Goal: Transaction & Acquisition: Purchase product/service

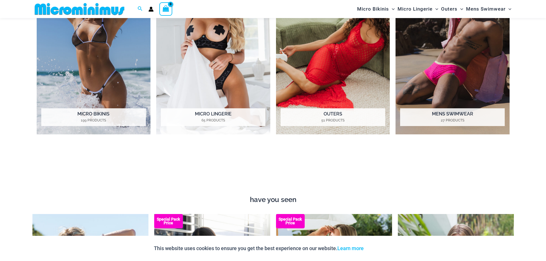
scroll to position [397, 0]
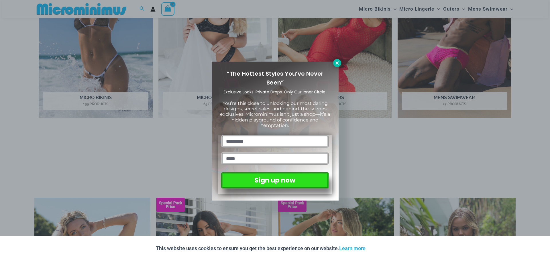
click at [337, 63] on icon at bounding box center [337, 62] width 5 height 5
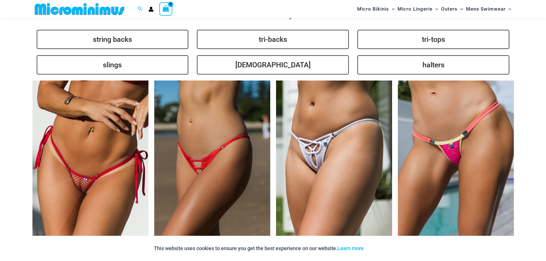
scroll to position [1171, 0]
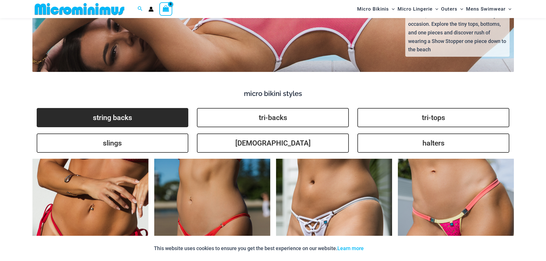
click at [107, 110] on link "string backs" at bounding box center [113, 117] width 152 height 19
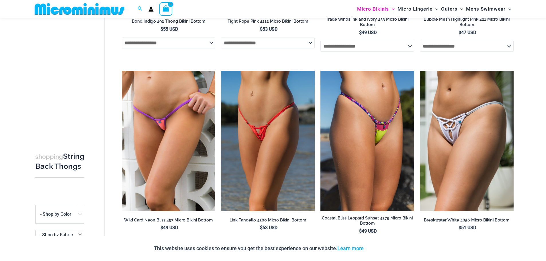
scroll to position [196, 0]
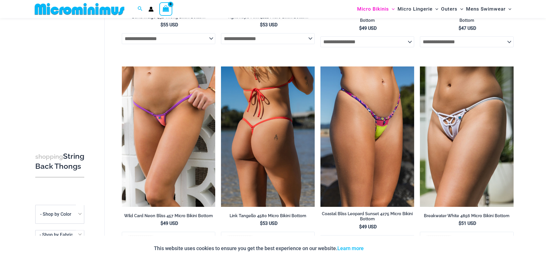
click at [283, 164] on img at bounding box center [268, 137] width 94 height 140
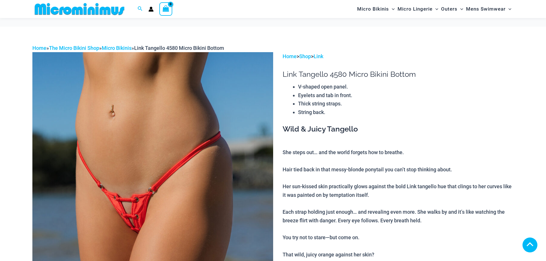
scroll to position [285, 0]
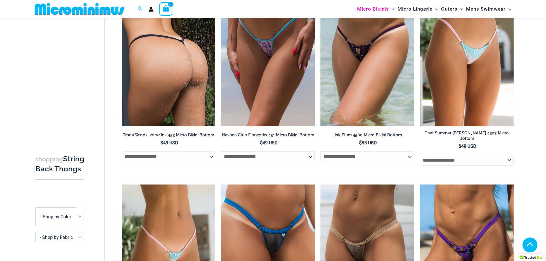
scroll to position [475, 0]
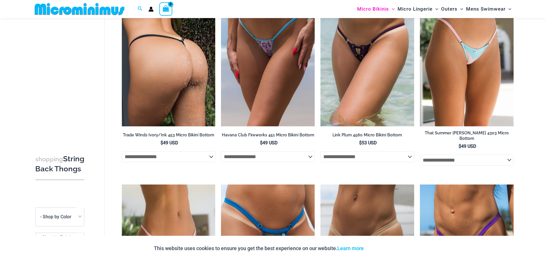
click at [190, 110] on img at bounding box center [169, 56] width 94 height 140
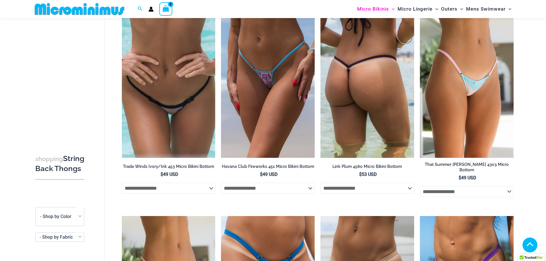
click at [382, 96] on img at bounding box center [368, 87] width 94 height 140
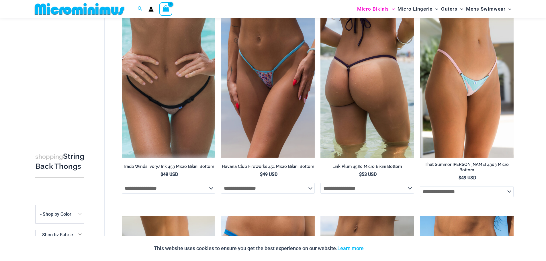
scroll to position [475, 0]
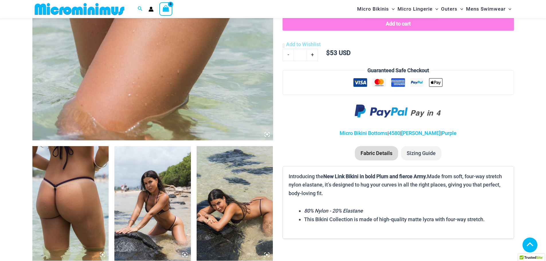
scroll to position [338, 0]
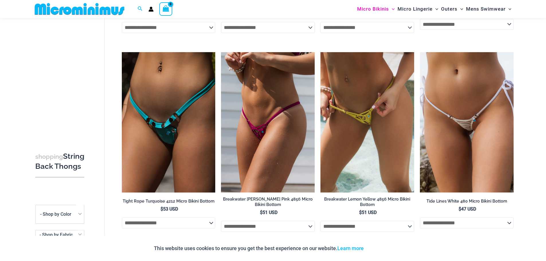
scroll to position [874, 0]
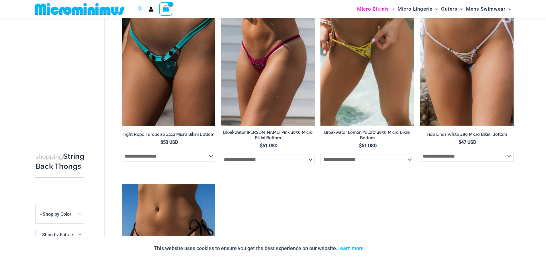
click at [192, 100] on img at bounding box center [169, 55] width 94 height 140
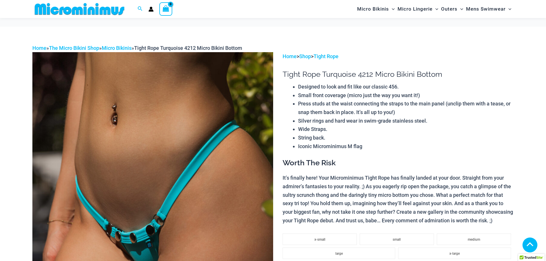
scroll to position [314, 0]
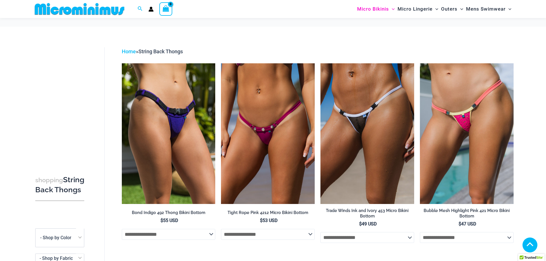
scroll to position [874, 0]
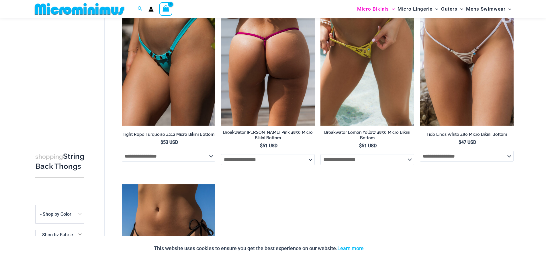
click at [291, 68] on img at bounding box center [268, 55] width 94 height 140
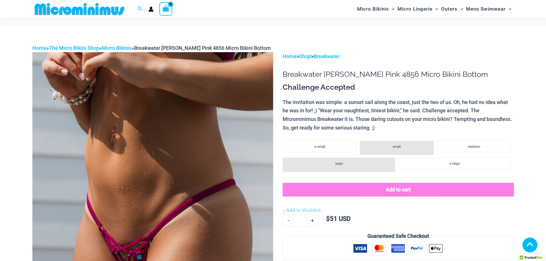
scroll to position [368, 0]
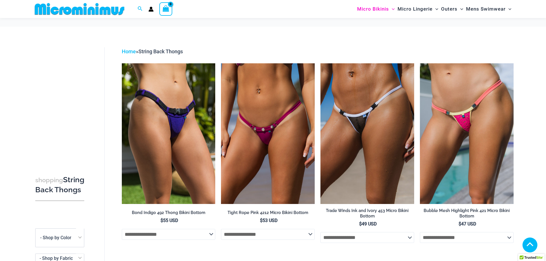
scroll to position [758, 0]
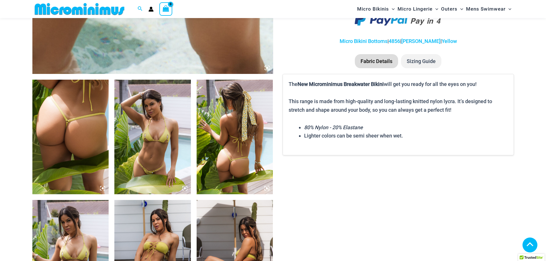
scroll to position [397, 0]
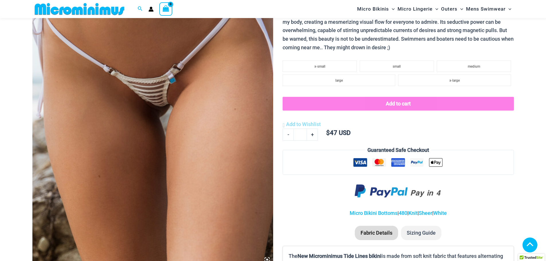
scroll to position [282, 0]
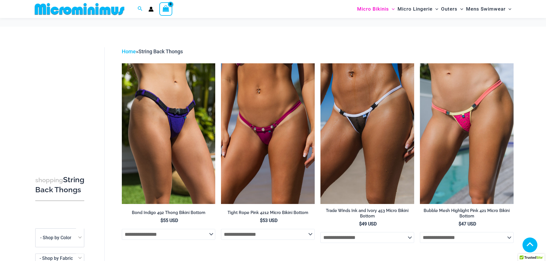
scroll to position [1015, 0]
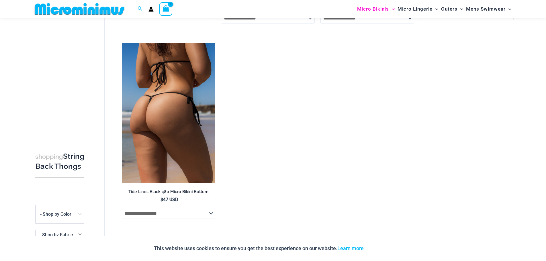
click at [187, 149] on img at bounding box center [169, 113] width 94 height 140
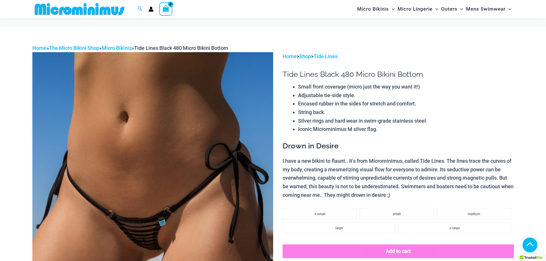
scroll to position [315, 0]
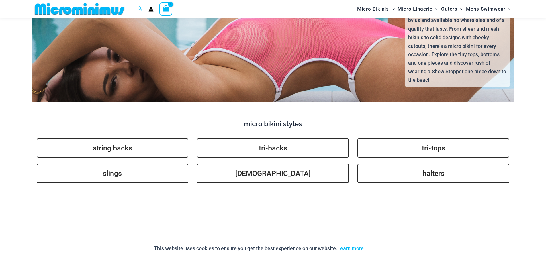
scroll to position [1112, 0]
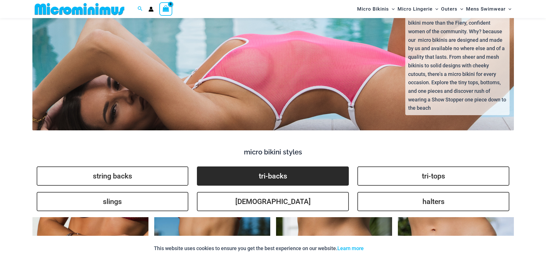
click at [310, 168] on link "tri-backs" at bounding box center [273, 176] width 152 height 19
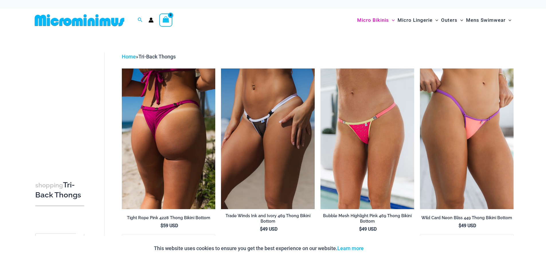
click at [181, 163] on img at bounding box center [169, 139] width 94 height 140
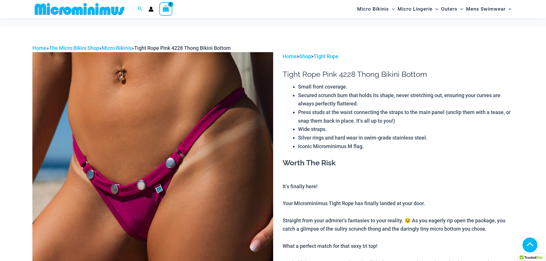
scroll to position [430, 0]
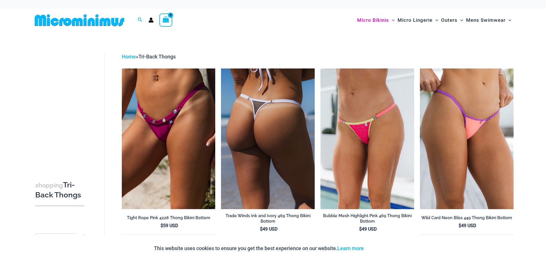
click at [288, 158] on img at bounding box center [268, 139] width 94 height 140
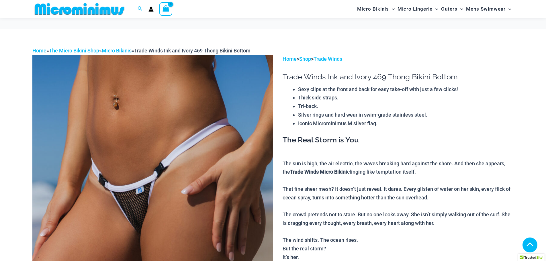
scroll to position [344, 0]
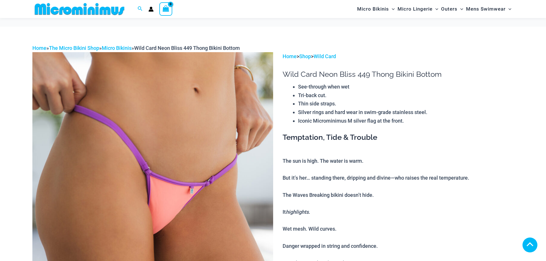
scroll to position [396, 0]
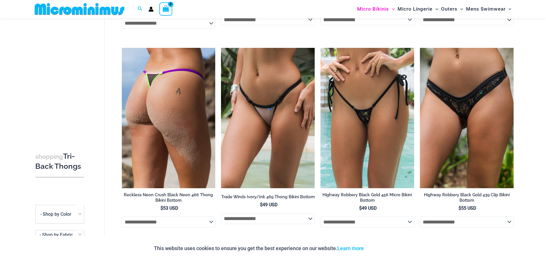
scroll to position [429, 0]
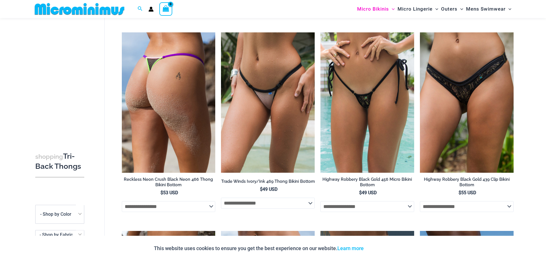
click at [195, 138] on img at bounding box center [169, 102] width 94 height 140
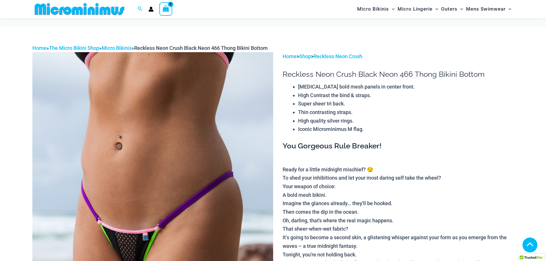
scroll to position [287, 0]
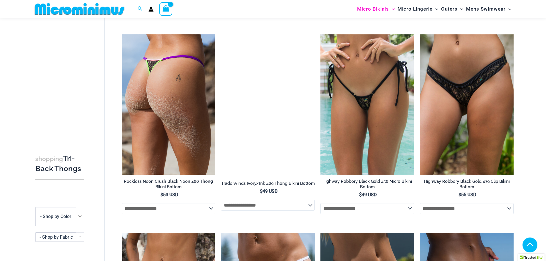
scroll to position [429, 0]
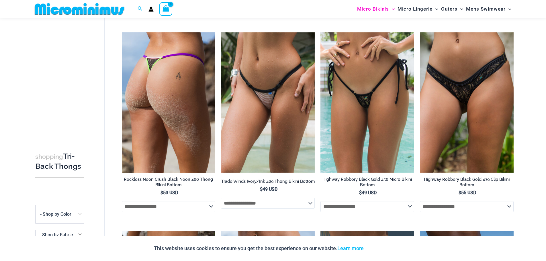
click at [194, 128] on img at bounding box center [169, 102] width 94 height 140
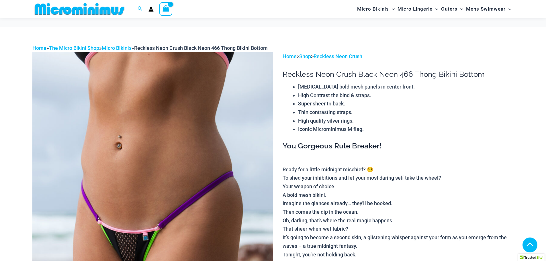
scroll to position [370, 0]
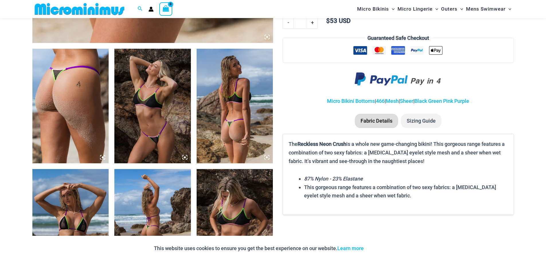
click at [87, 110] on img at bounding box center [70, 106] width 77 height 115
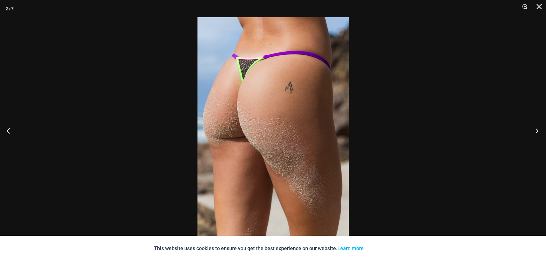
click at [537, 131] on button "Next" at bounding box center [536, 130] width 22 height 29
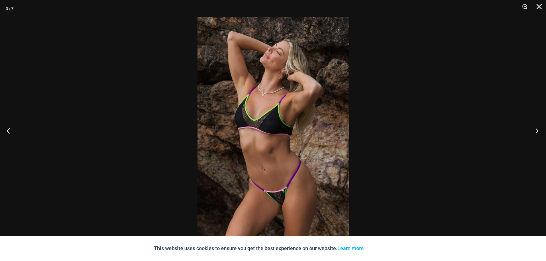
click at [537, 131] on button "Next" at bounding box center [536, 130] width 22 height 29
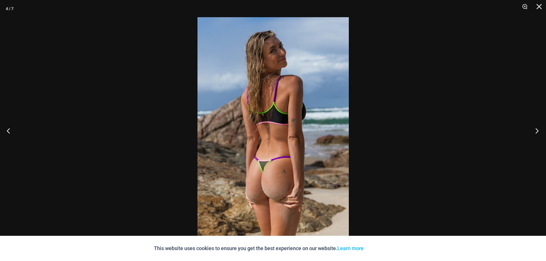
click at [537, 131] on button "Next" at bounding box center [536, 130] width 22 height 29
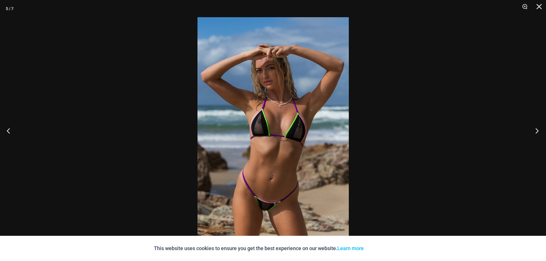
click at [537, 131] on button "Next" at bounding box center [536, 130] width 22 height 29
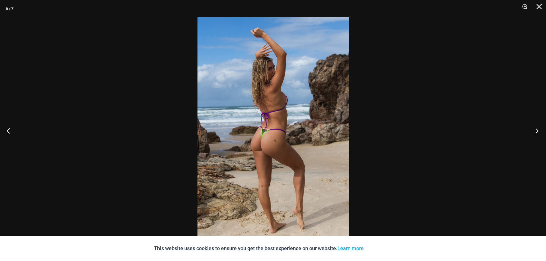
click at [537, 131] on button "Next" at bounding box center [536, 130] width 22 height 29
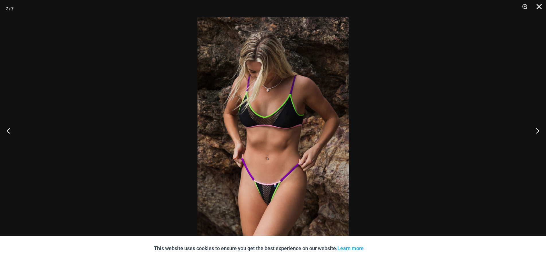
click at [538, 8] on button "Close" at bounding box center [537, 8] width 14 height 17
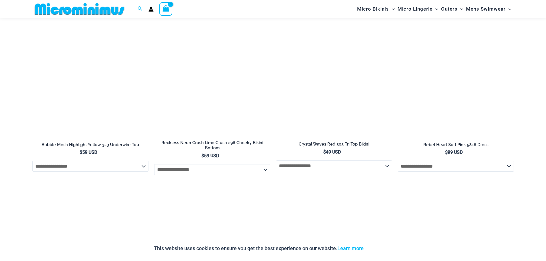
scroll to position [944, 0]
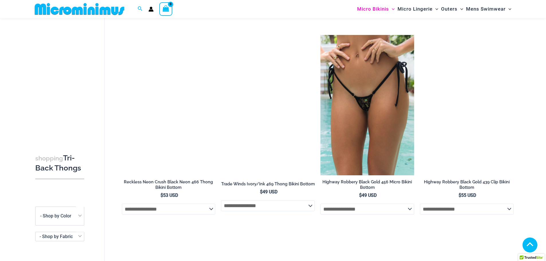
scroll to position [429, 0]
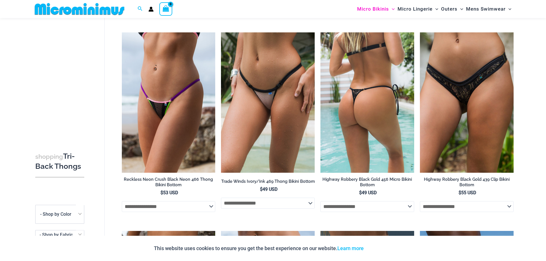
click at [391, 145] on img at bounding box center [368, 102] width 94 height 140
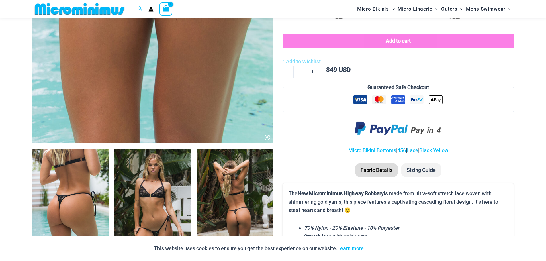
scroll to position [339, 0]
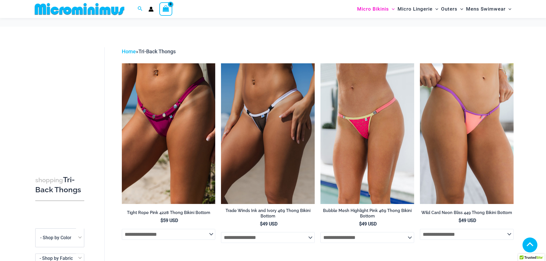
scroll to position [429, 0]
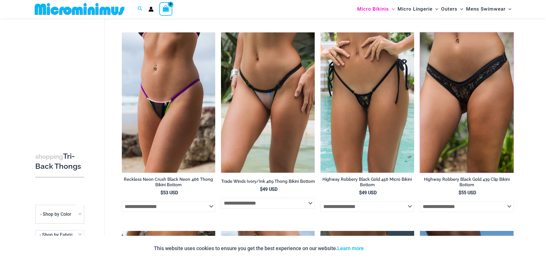
click at [420, 32] on img at bounding box center [420, 32] width 0 height 0
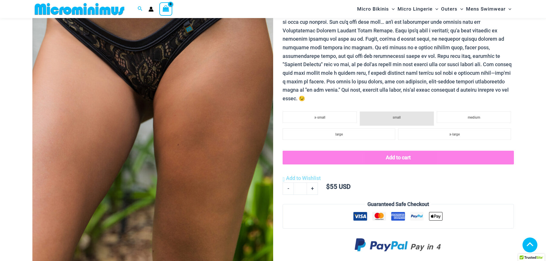
scroll to position [340, 0]
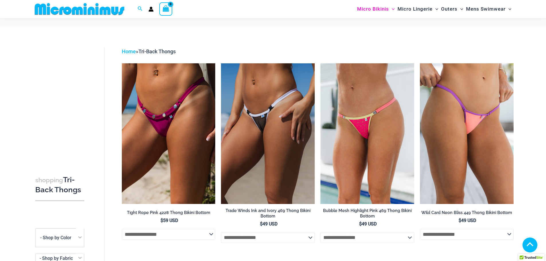
scroll to position [626, 0]
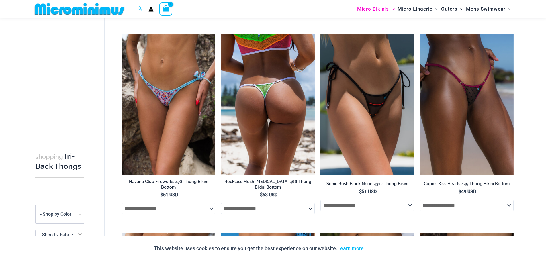
click at [290, 134] on img at bounding box center [268, 104] width 94 height 140
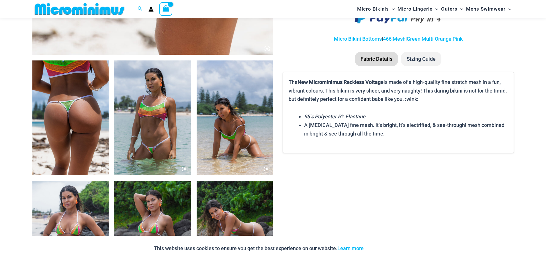
scroll to position [368, 0]
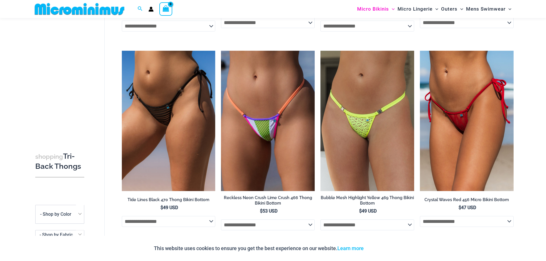
scroll to position [1006, 0]
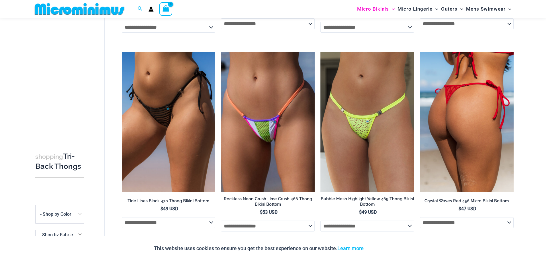
click at [487, 93] on img at bounding box center [467, 122] width 94 height 140
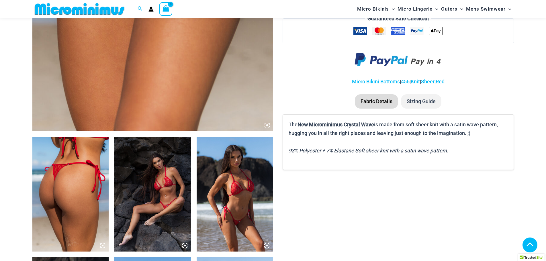
scroll to position [339, 0]
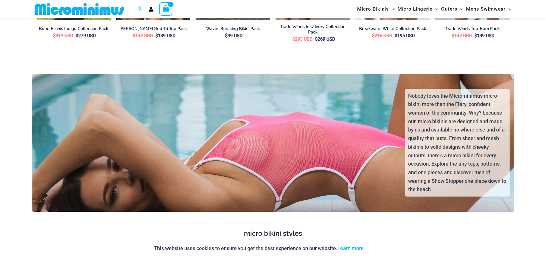
scroll to position [1081, 0]
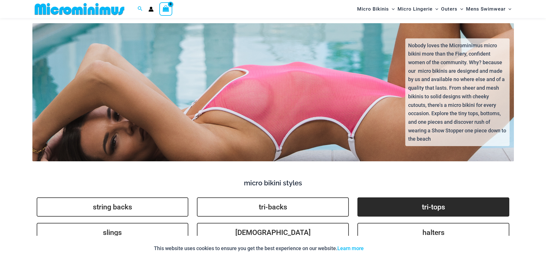
click at [445, 200] on link "tri-tops" at bounding box center [434, 207] width 152 height 19
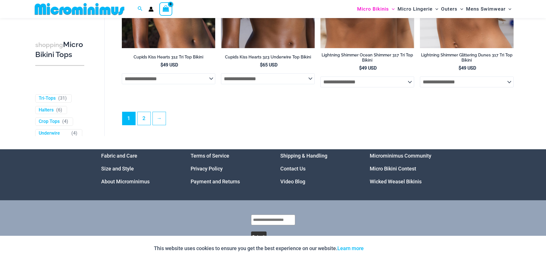
scroll to position [1722, 0]
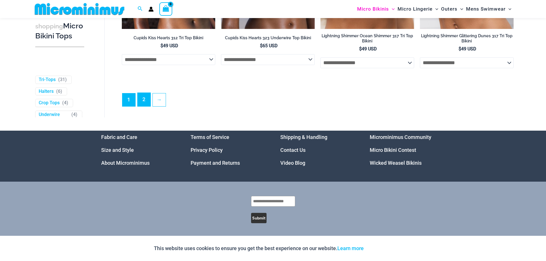
click at [147, 105] on link "2" at bounding box center [144, 99] width 13 height 13
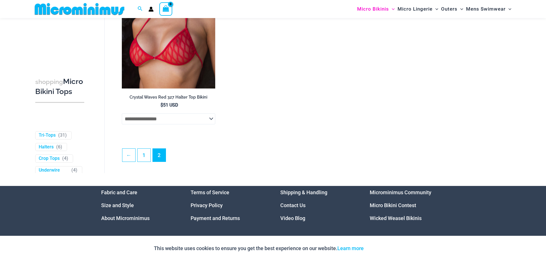
scroll to position [912, 0]
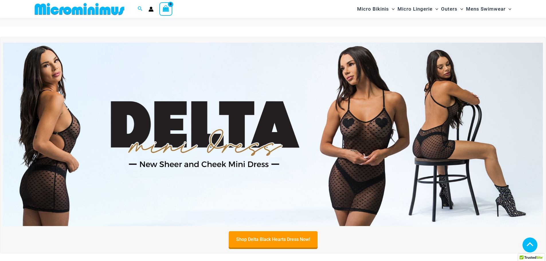
scroll to position [1107, 0]
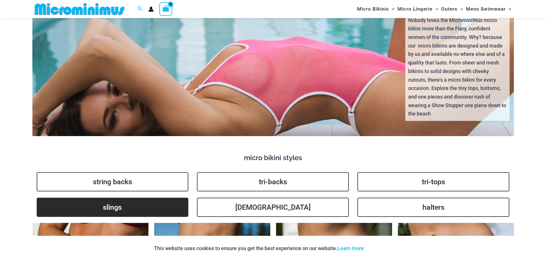
click at [106, 202] on link "slings" at bounding box center [113, 207] width 152 height 19
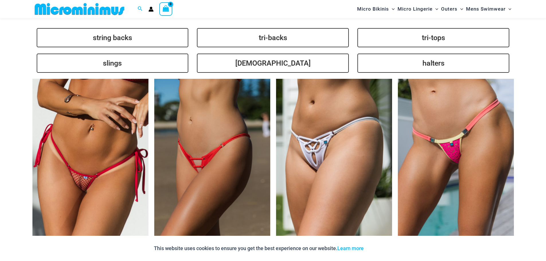
scroll to position [1165, 0]
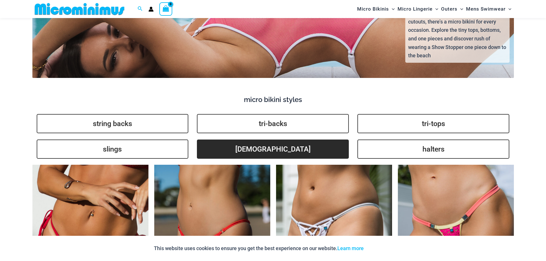
click at [274, 142] on link "brazilians" at bounding box center [273, 149] width 152 height 19
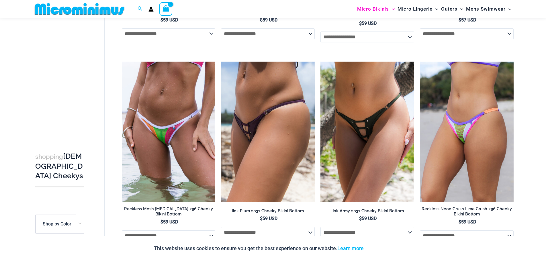
scroll to position [187, 0]
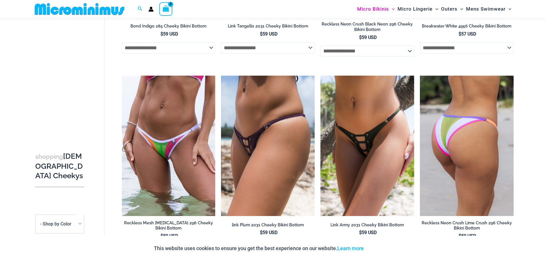
click at [476, 178] on img at bounding box center [467, 146] width 94 height 140
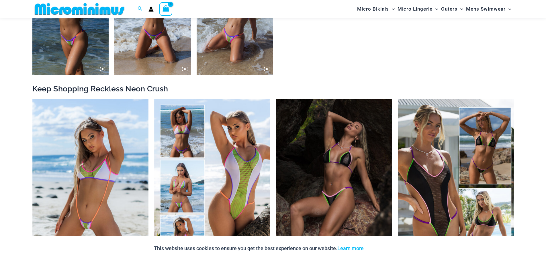
scroll to position [626, 0]
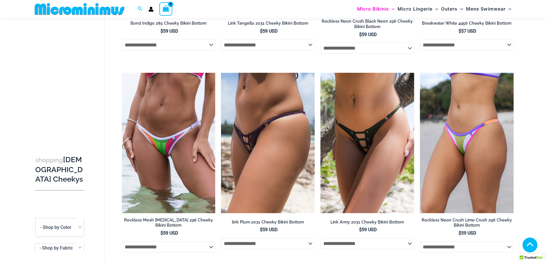
scroll to position [186, 0]
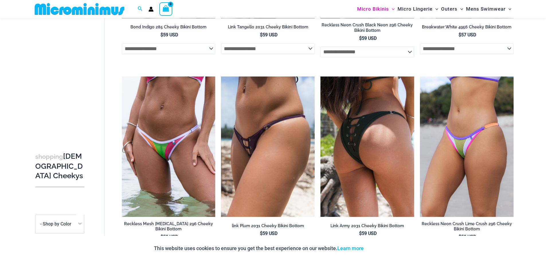
click at [398, 176] on img at bounding box center [368, 147] width 94 height 140
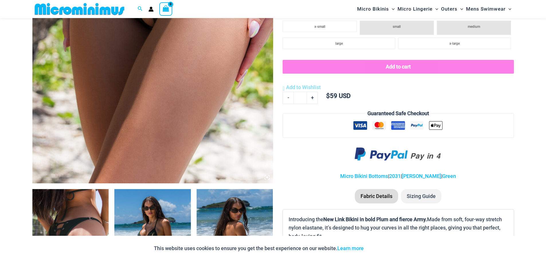
scroll to position [339, 0]
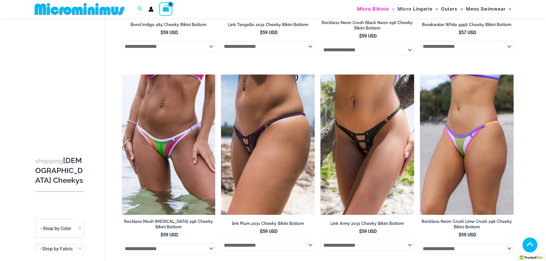
scroll to position [183, 0]
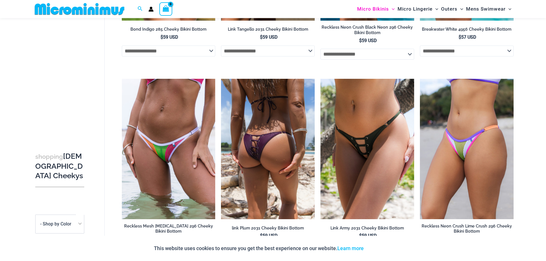
click at [284, 164] on img at bounding box center [268, 149] width 94 height 140
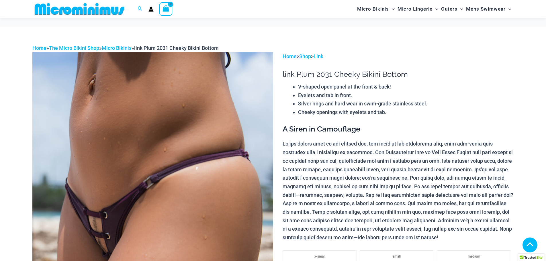
scroll to position [487, 0]
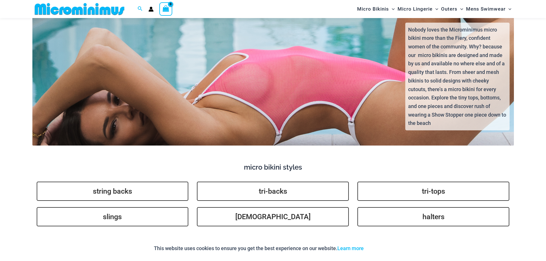
scroll to position [1133, 0]
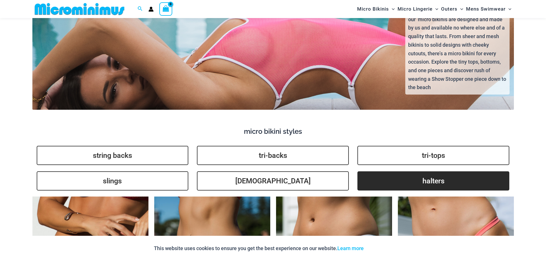
click at [436, 174] on link "halters" at bounding box center [434, 180] width 152 height 19
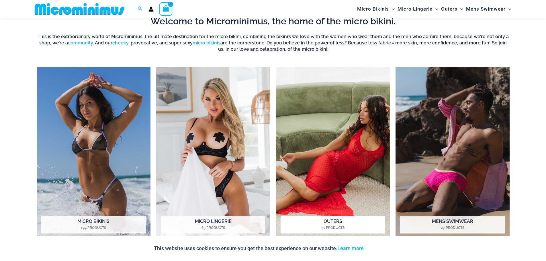
scroll to position [356, 0]
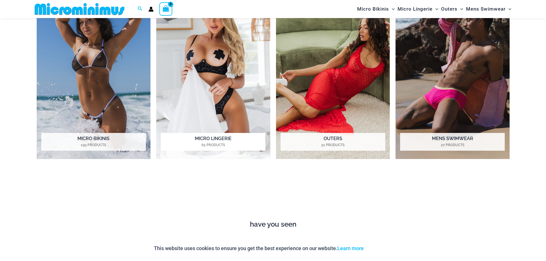
click at [207, 78] on img "Visit product category Micro Lingerie" at bounding box center [213, 71] width 114 height 175
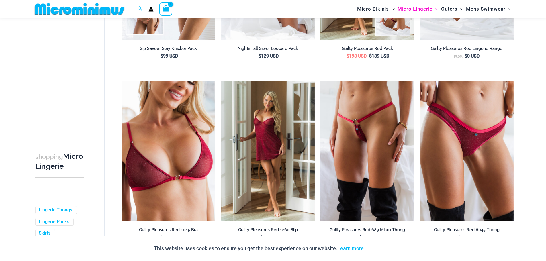
scroll to position [196, 0]
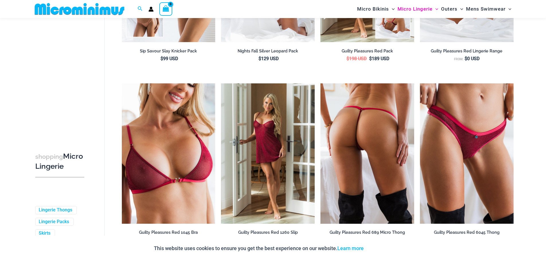
click at [384, 152] on img at bounding box center [368, 153] width 94 height 140
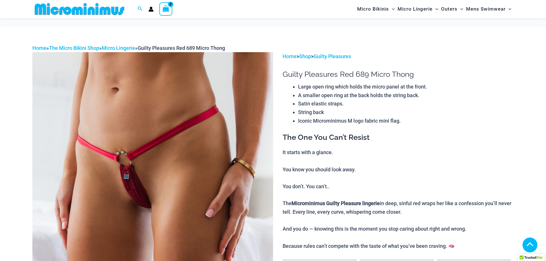
scroll to position [313, 0]
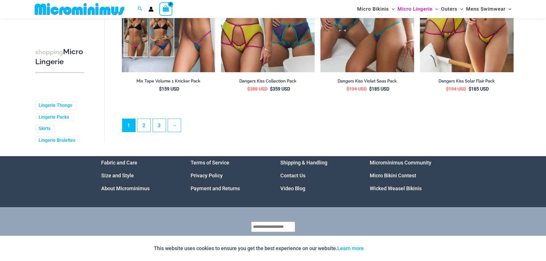
scroll to position [1547, 0]
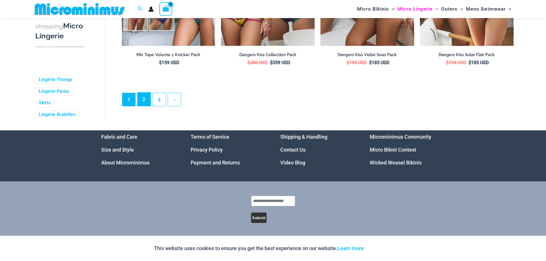
click at [143, 104] on link "2" at bounding box center [144, 99] width 13 height 13
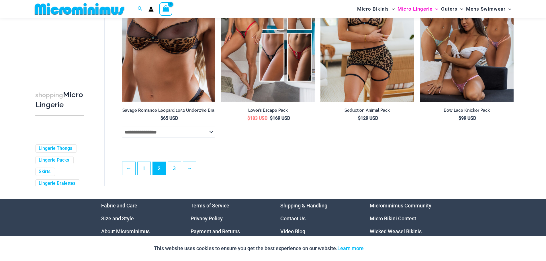
scroll to position [1516, 0]
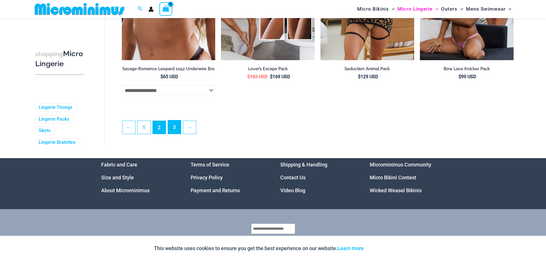
click at [174, 134] on link "3" at bounding box center [174, 126] width 13 height 13
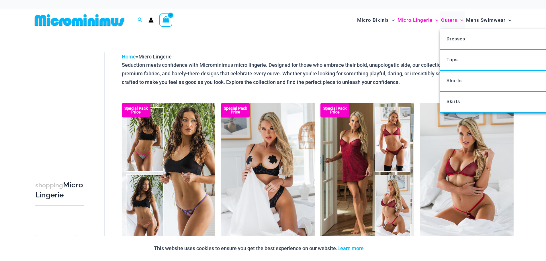
click at [448, 18] on span "Outers" at bounding box center [449, 20] width 16 height 15
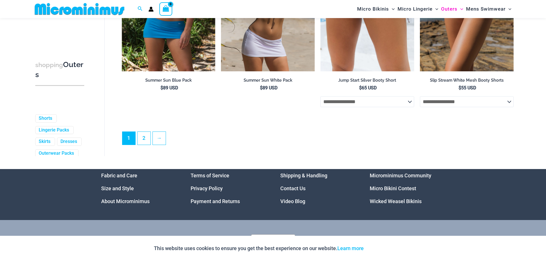
scroll to position [1543, 0]
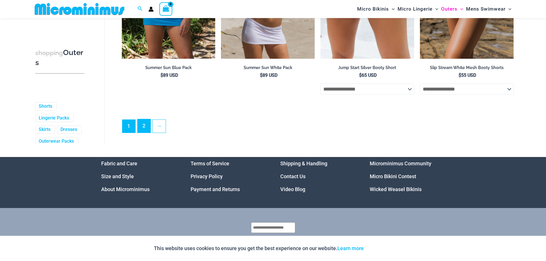
click at [145, 133] on link "2" at bounding box center [144, 125] width 13 height 13
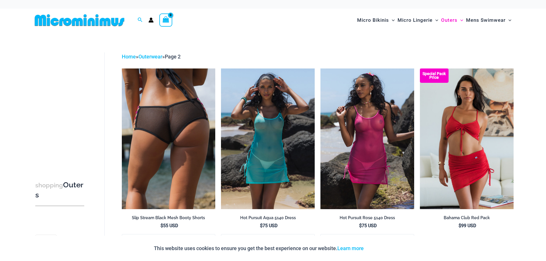
click at [186, 177] on img at bounding box center [169, 139] width 94 height 140
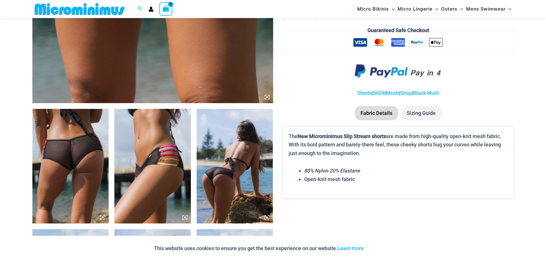
scroll to position [454, 0]
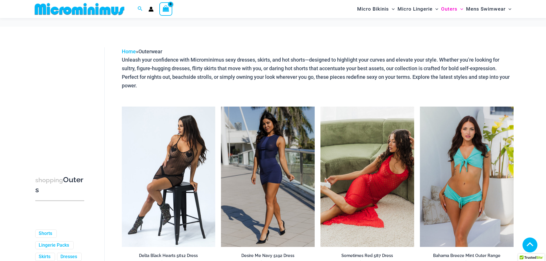
scroll to position [924, 0]
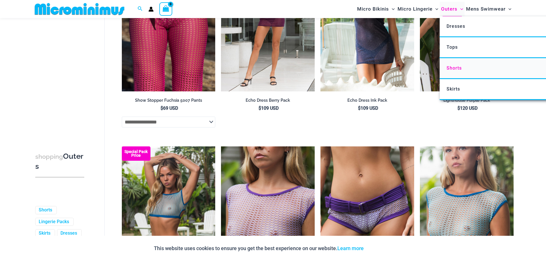
click at [456, 68] on span "Shorts" at bounding box center [454, 67] width 15 height 5
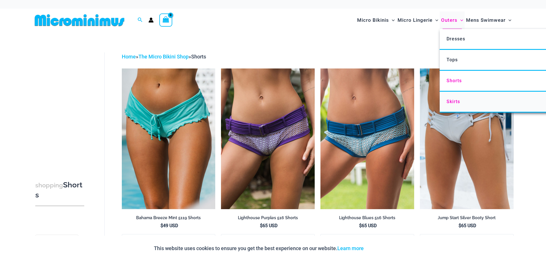
click at [451, 100] on span "Skirts" at bounding box center [453, 101] width 13 height 5
